Goal: Find specific page/section: Find specific page/section

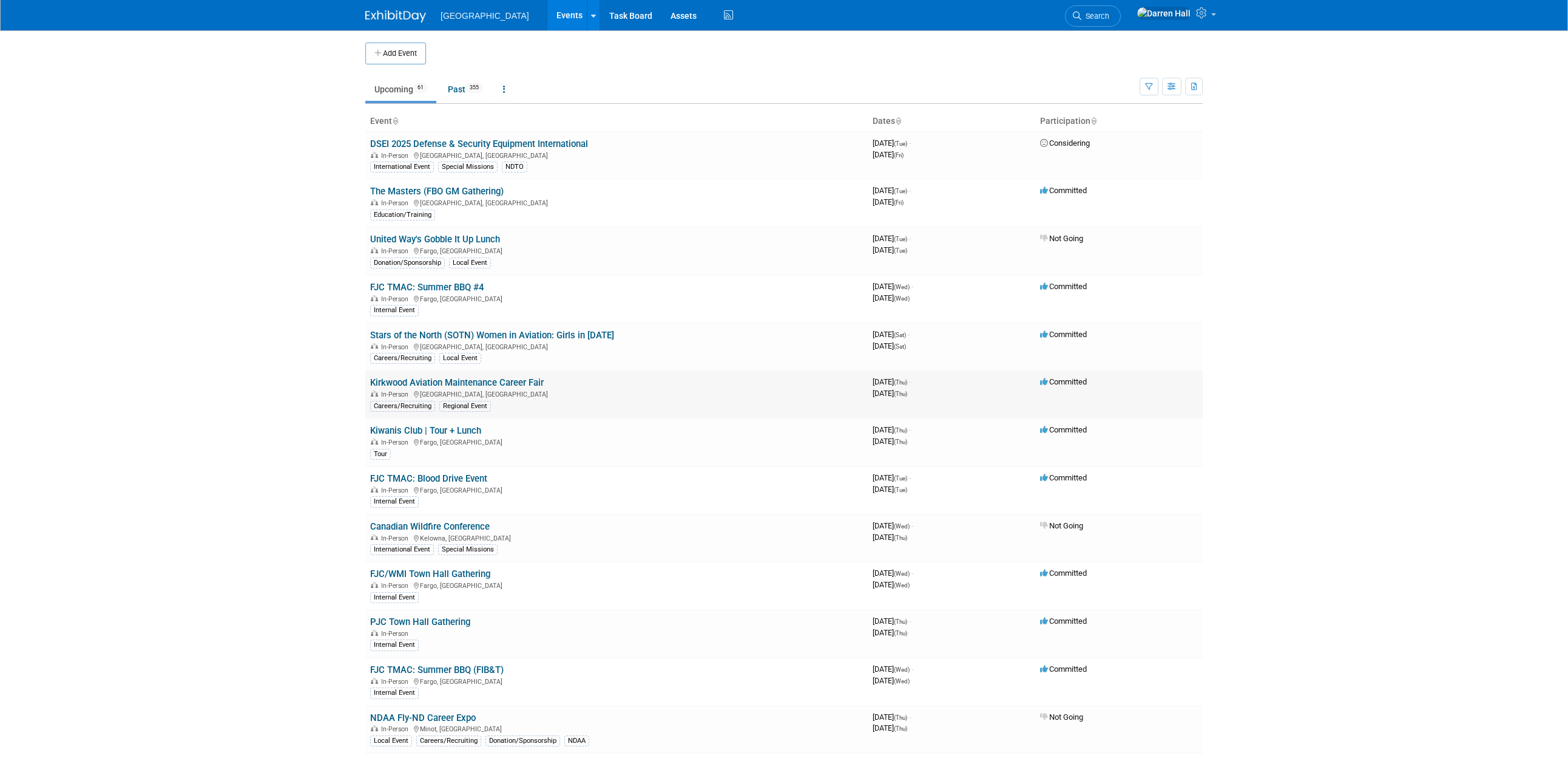
click at [432, 382] on link "Kirkwood Aviation Maintenance Career Fair" at bounding box center [457, 382] width 174 height 11
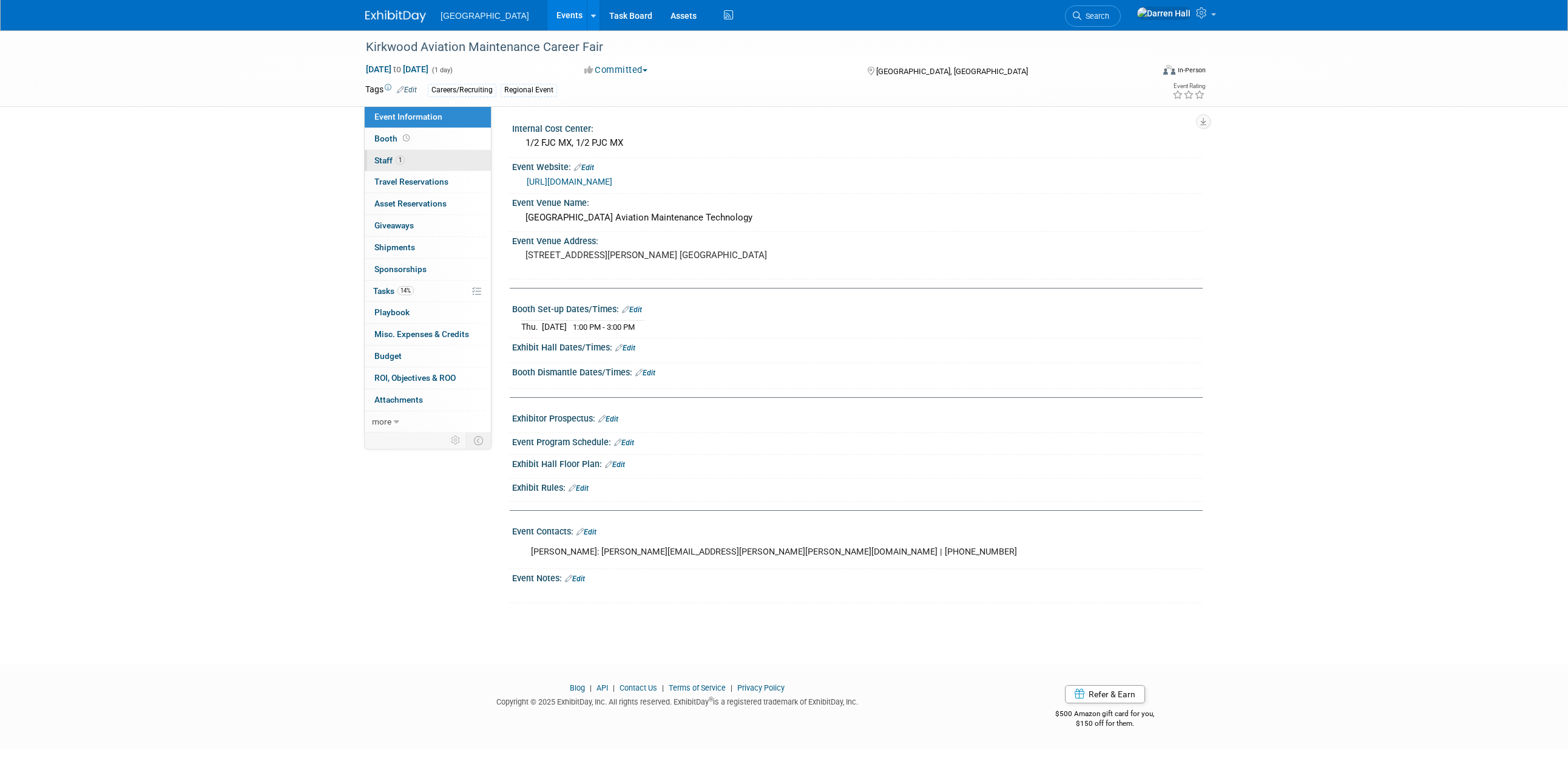
click at [380, 159] on span "Staff 1" at bounding box center [389, 160] width 30 height 9
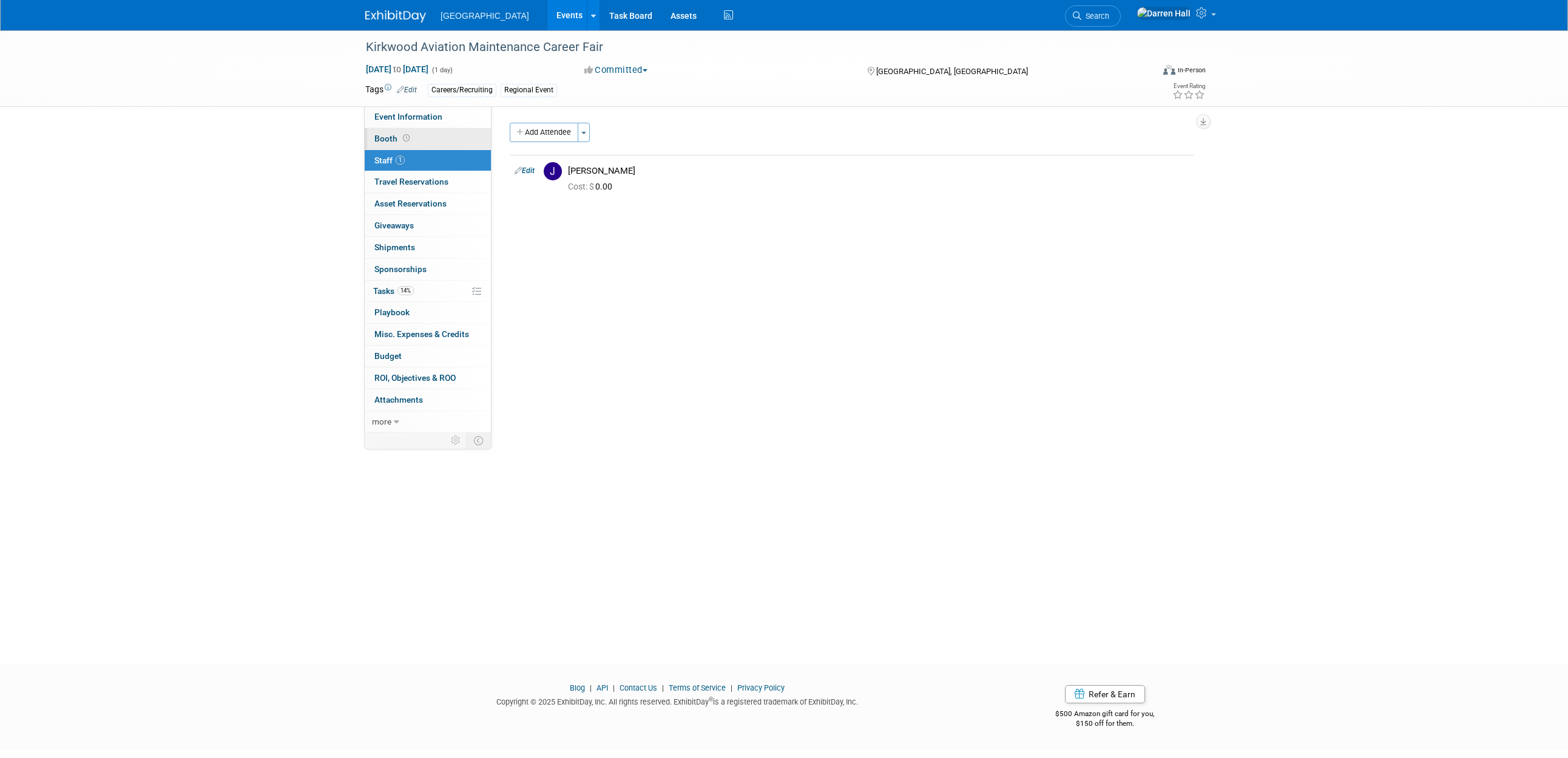
click at [381, 137] on span "Booth" at bounding box center [393, 138] width 38 height 9
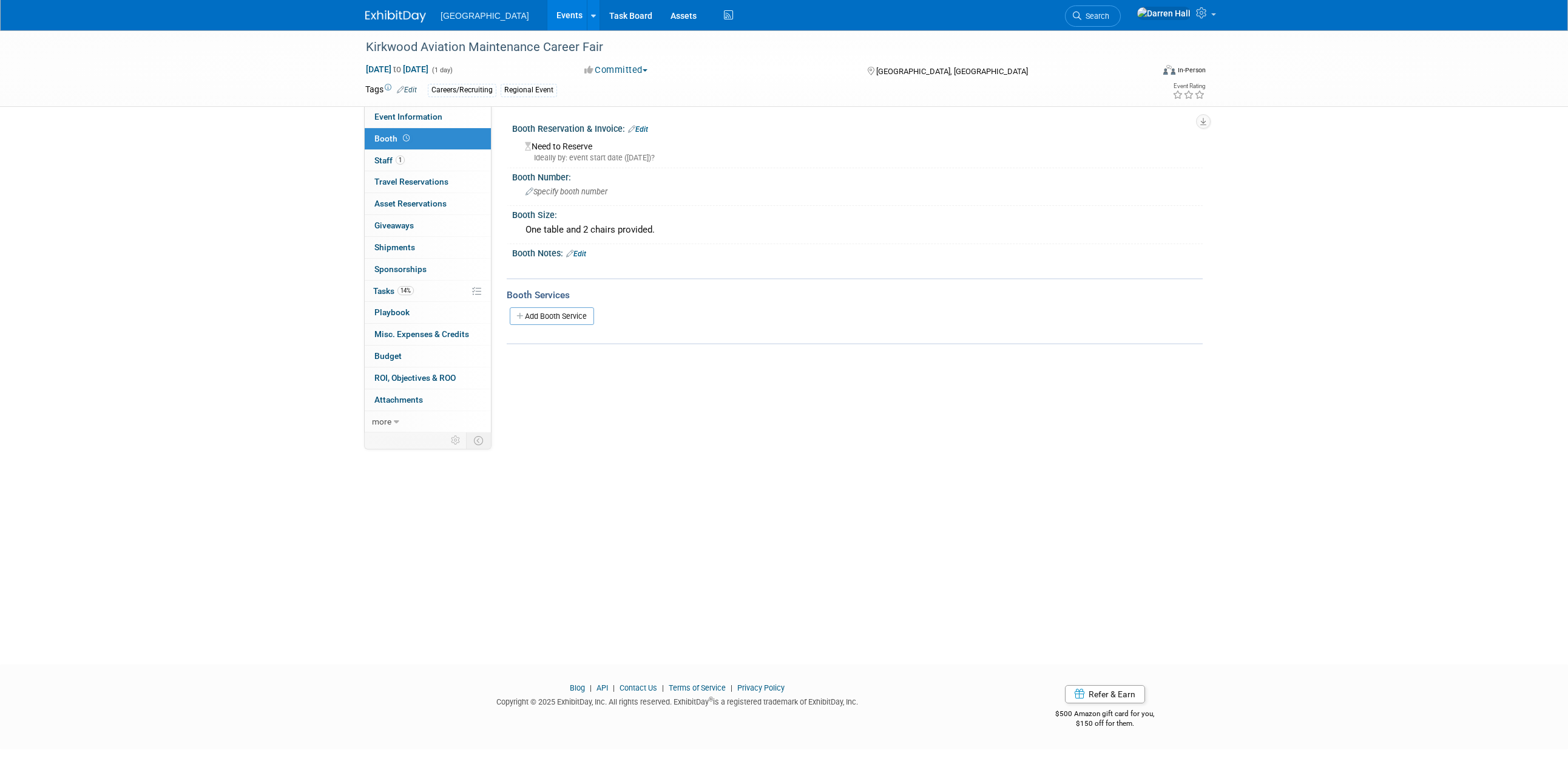
click at [230, 252] on div "Kirkwood Aviation Maintenance Career Fair Sep 25, 2025 to Sep 25, 2025 (1 day) …" at bounding box center [784, 336] width 1568 height 612
